Goal: Transaction & Acquisition: Download file/media

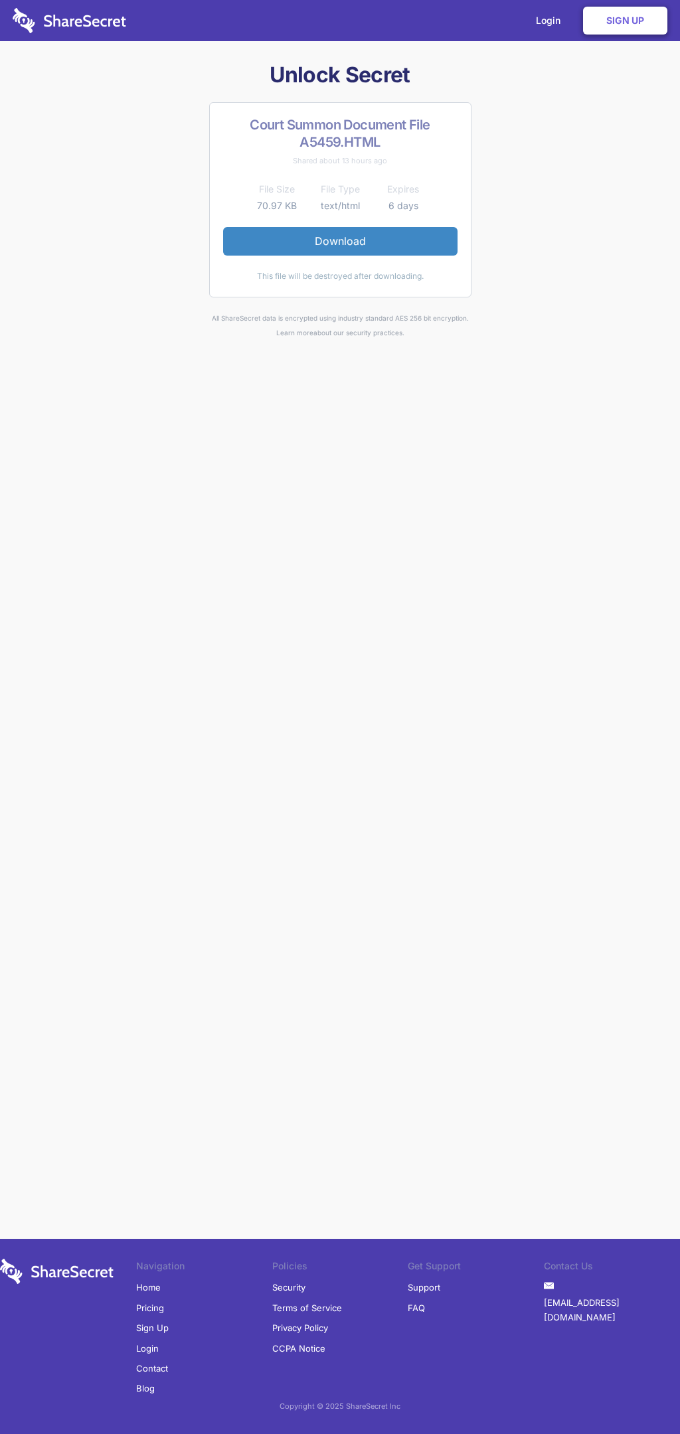
click at [340, 241] on link "Download" at bounding box center [340, 241] width 234 height 28
